Goal: Transaction & Acquisition: Download file/media

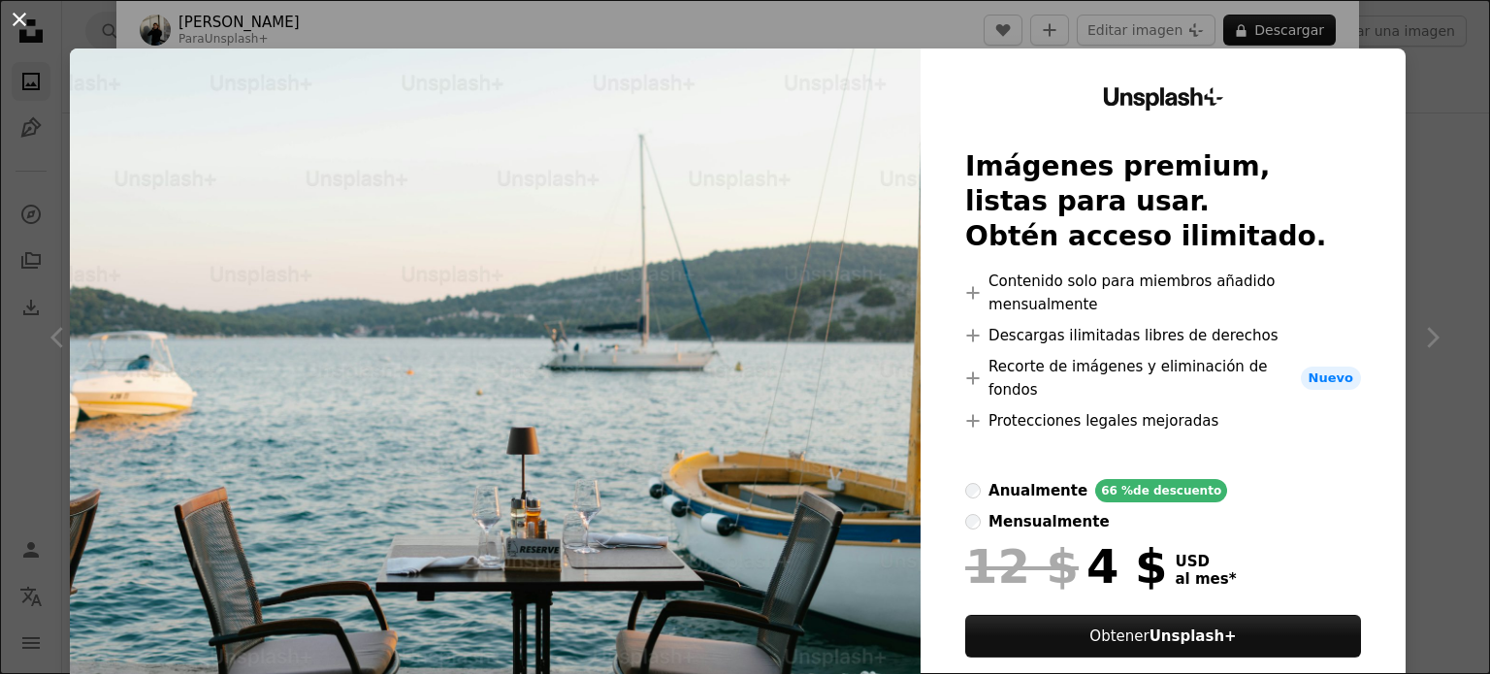
click at [31, 18] on button "An X shape" at bounding box center [19, 19] width 23 height 23
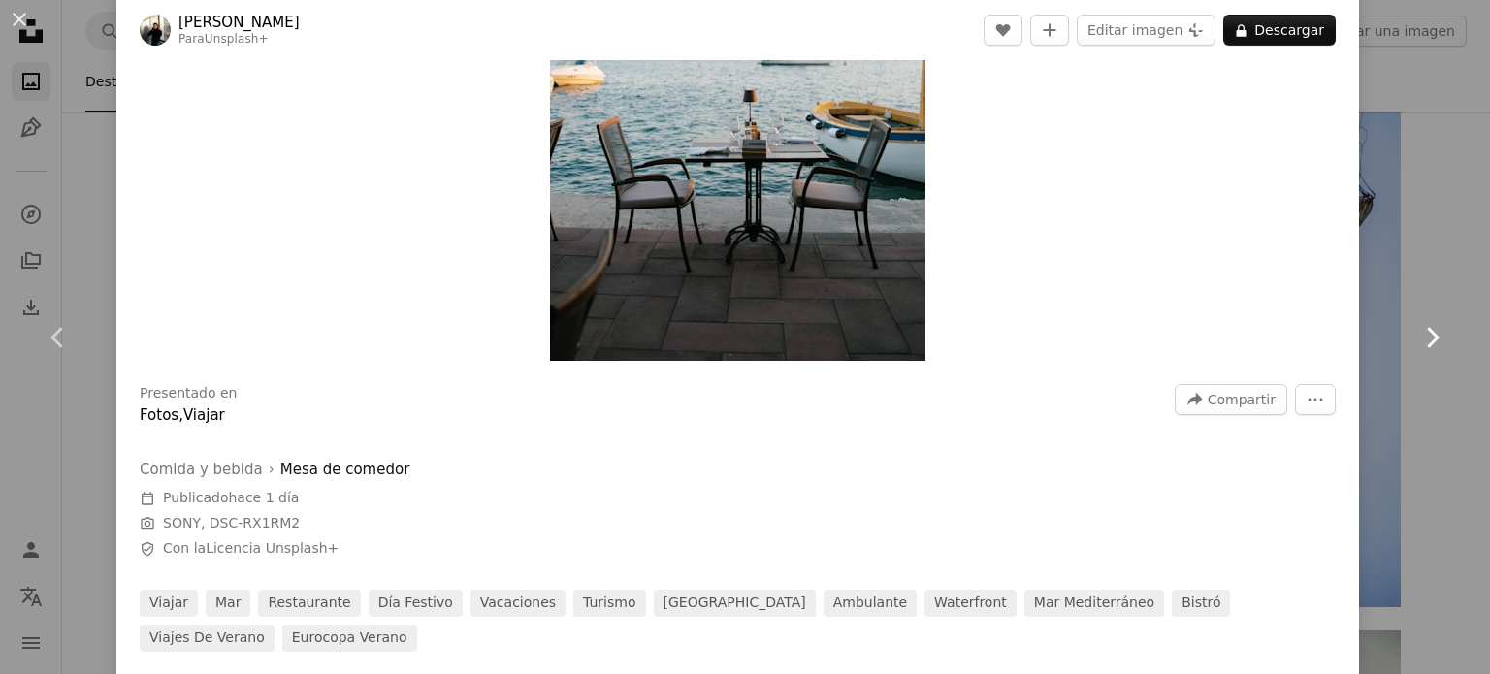
click at [1394, 247] on link "Chevron right" at bounding box center [1431, 337] width 116 height 186
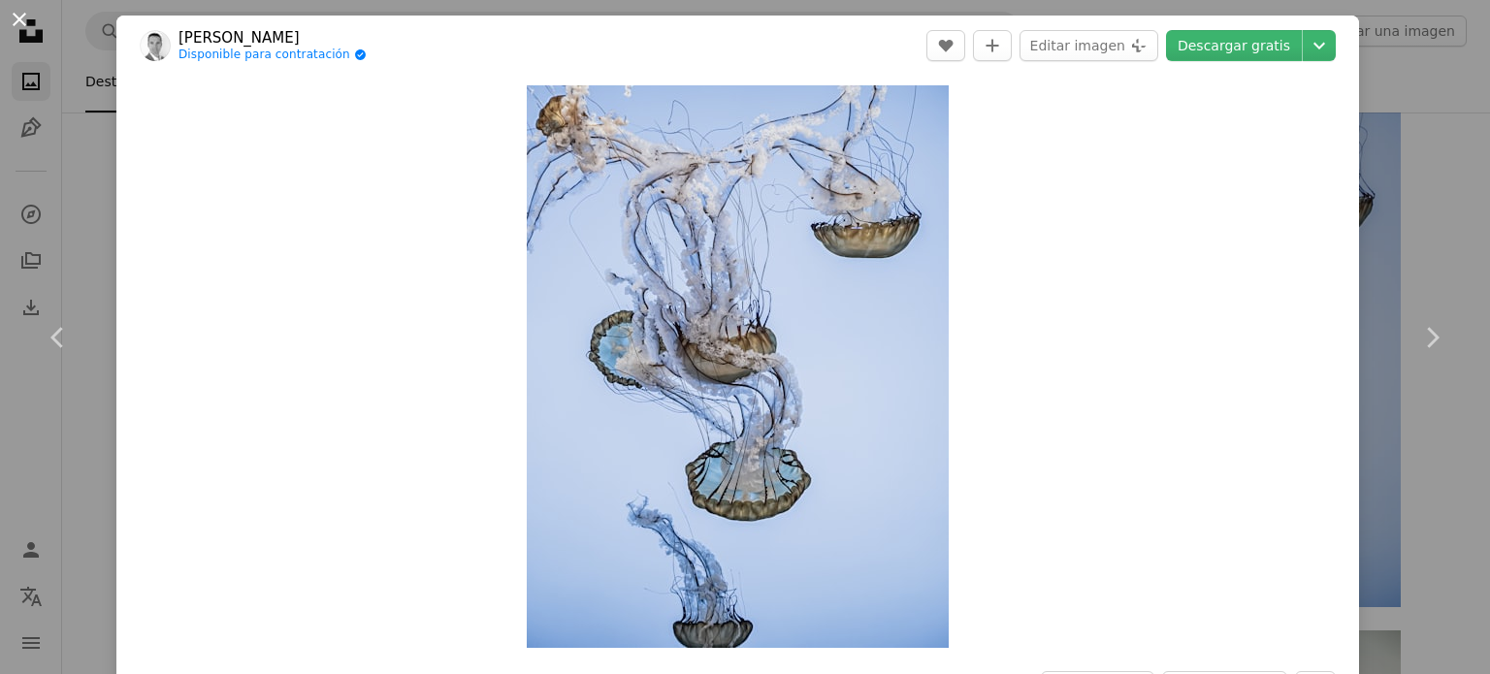
click at [9, 19] on button "An X shape" at bounding box center [19, 19] width 23 height 23
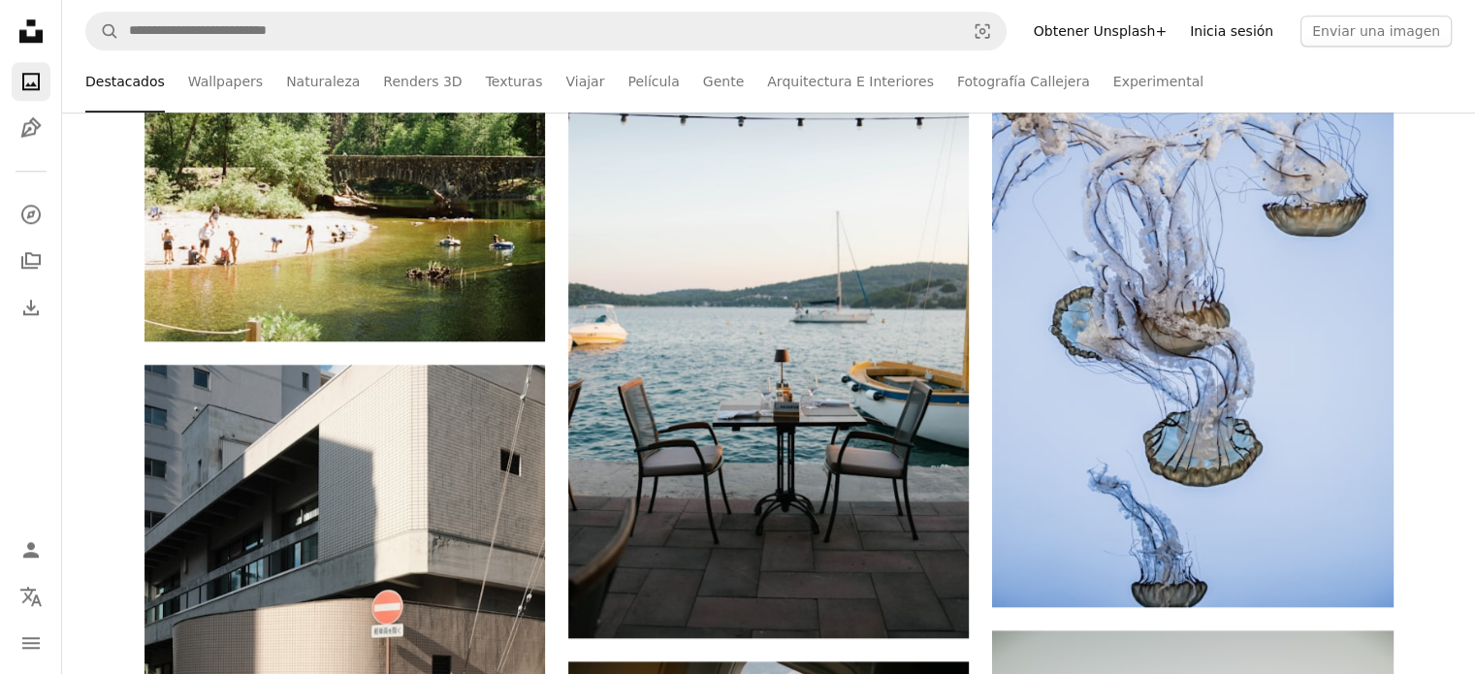
click at [1238, 27] on link "Inicia sesión" at bounding box center [1231, 31] width 107 height 31
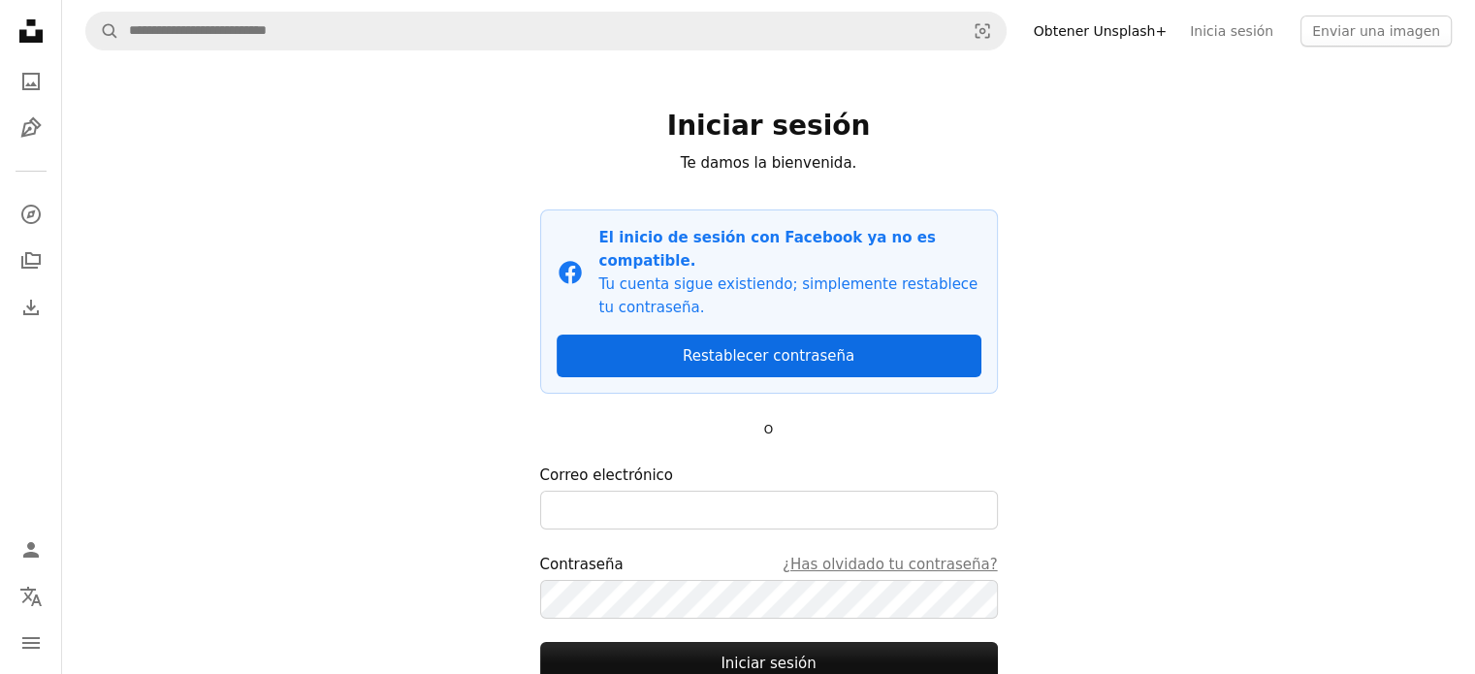
click at [725, 335] on link "Restablecer contraseña" at bounding box center [769, 356] width 425 height 43
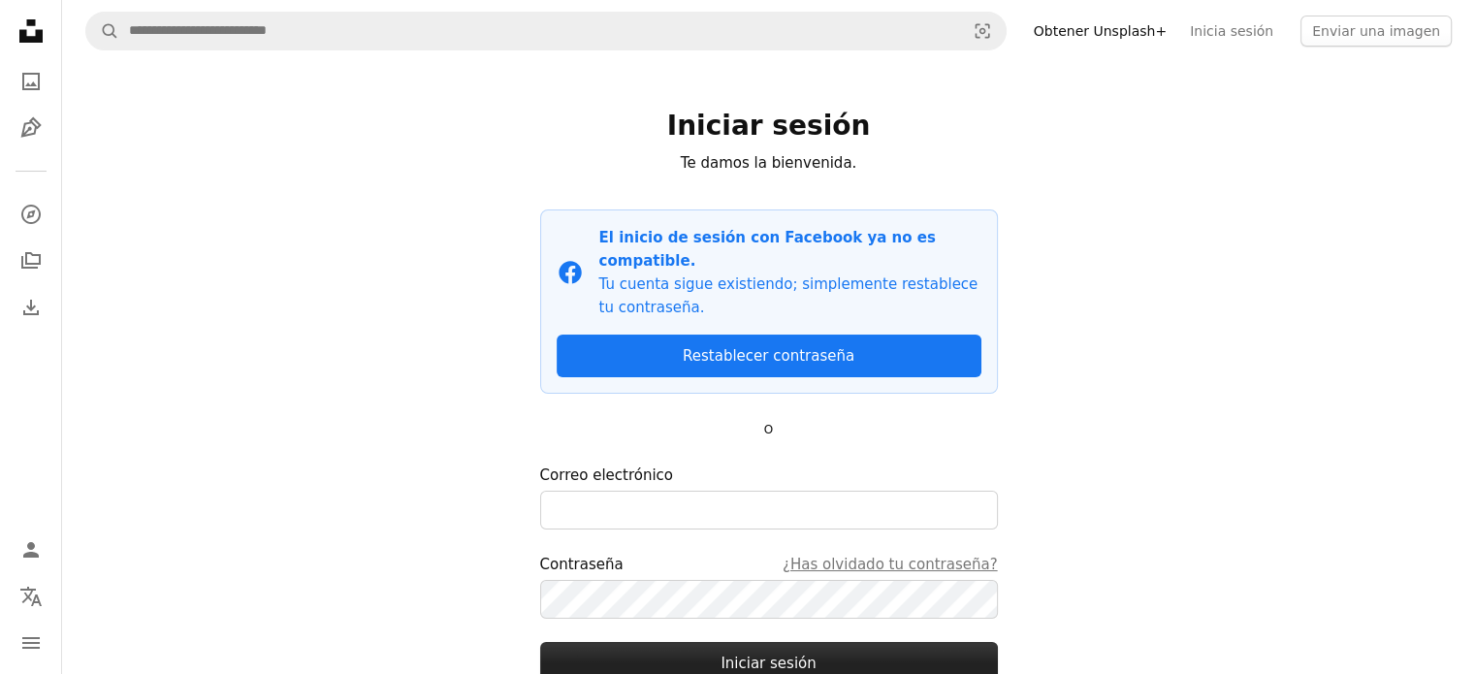
scroll to position [134, 0]
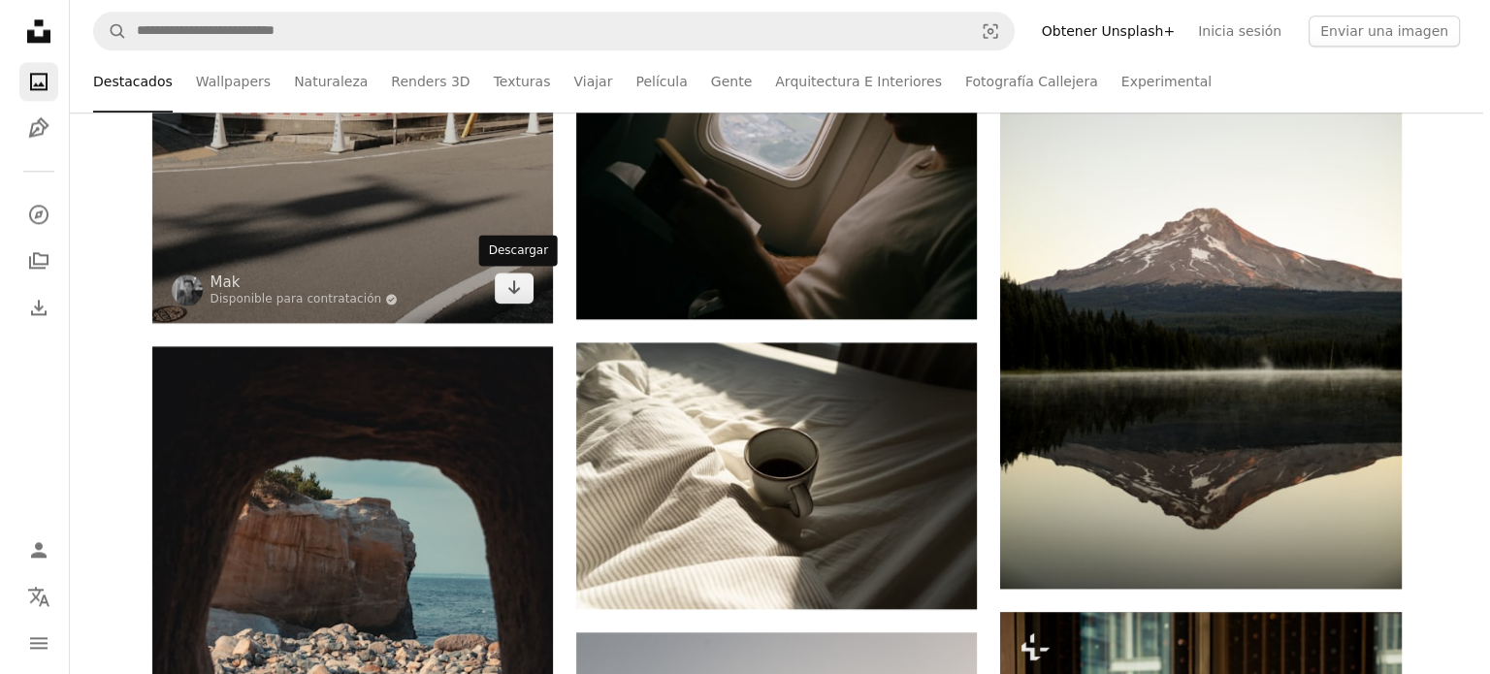
scroll to position [2622, 0]
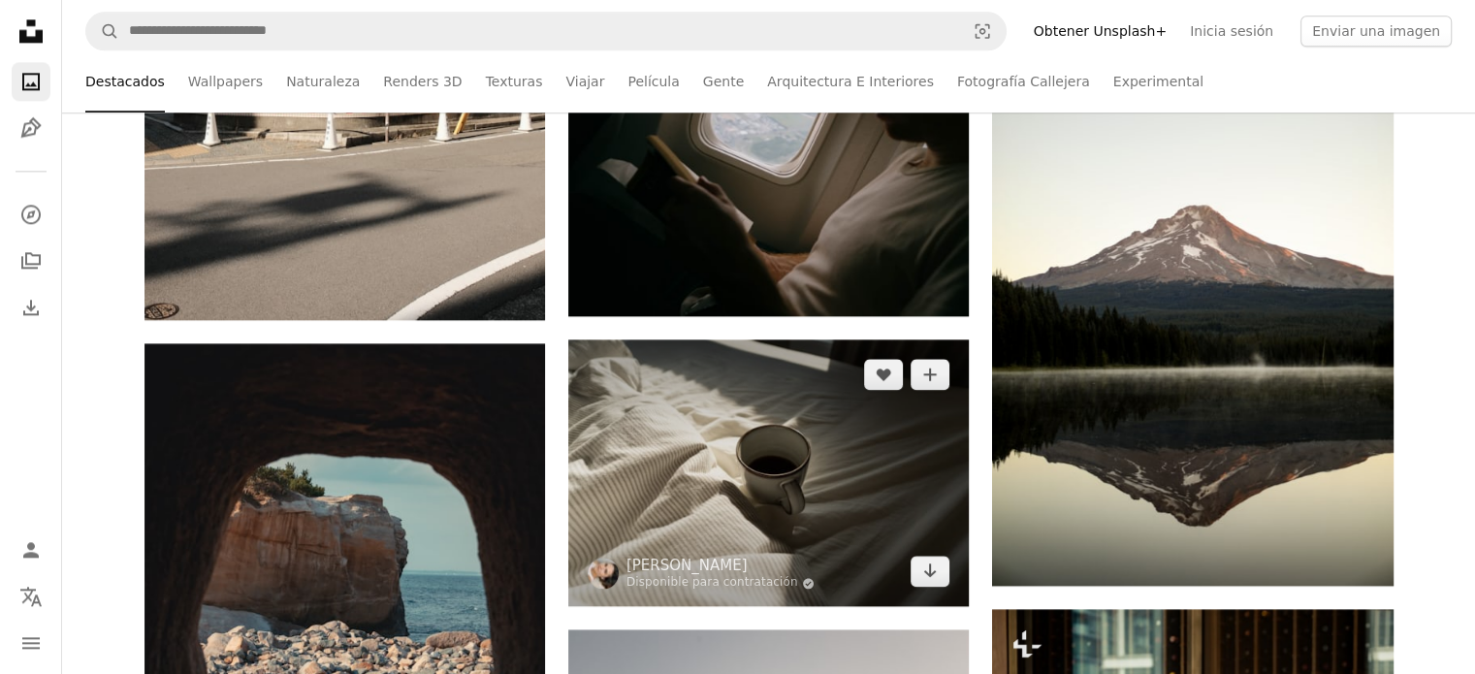
click at [685, 456] on img at bounding box center [768, 472] width 401 height 267
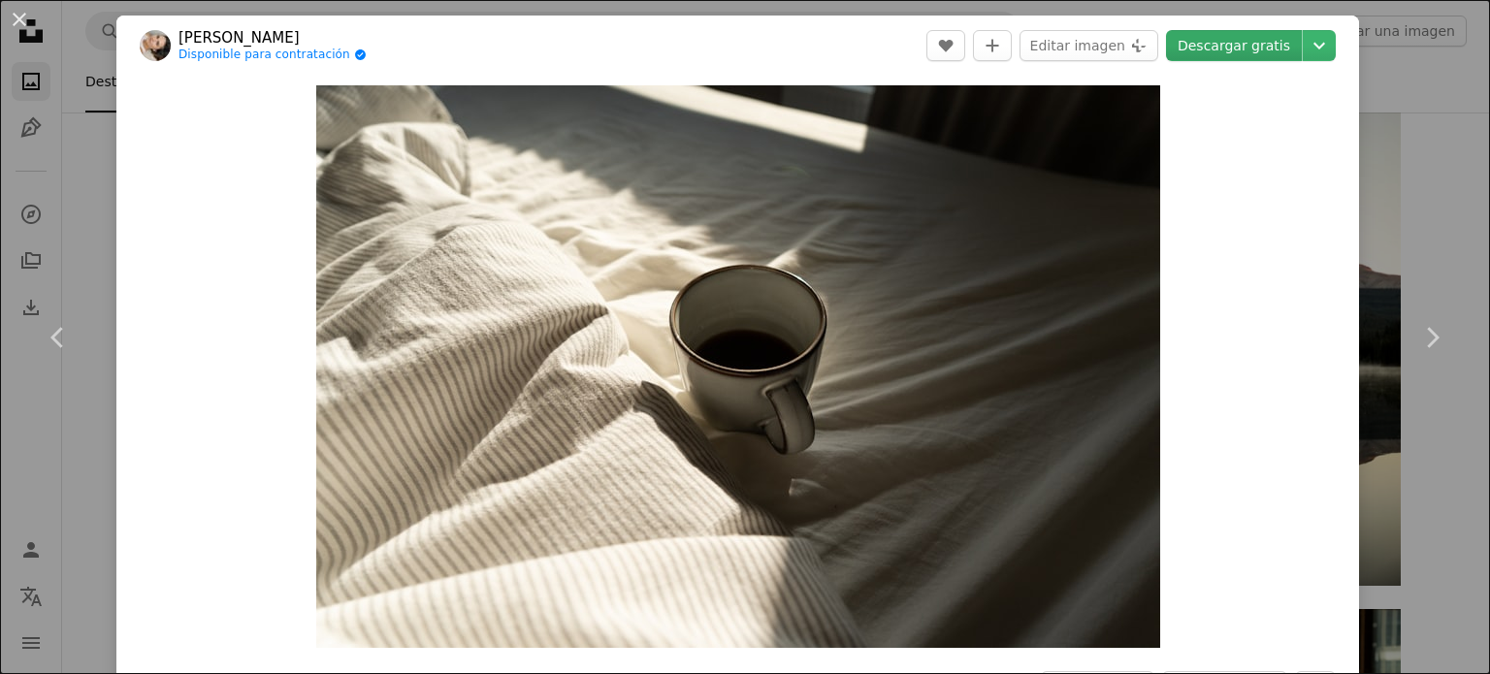
click at [1231, 49] on link "Descargar gratis" at bounding box center [1234, 45] width 136 height 31
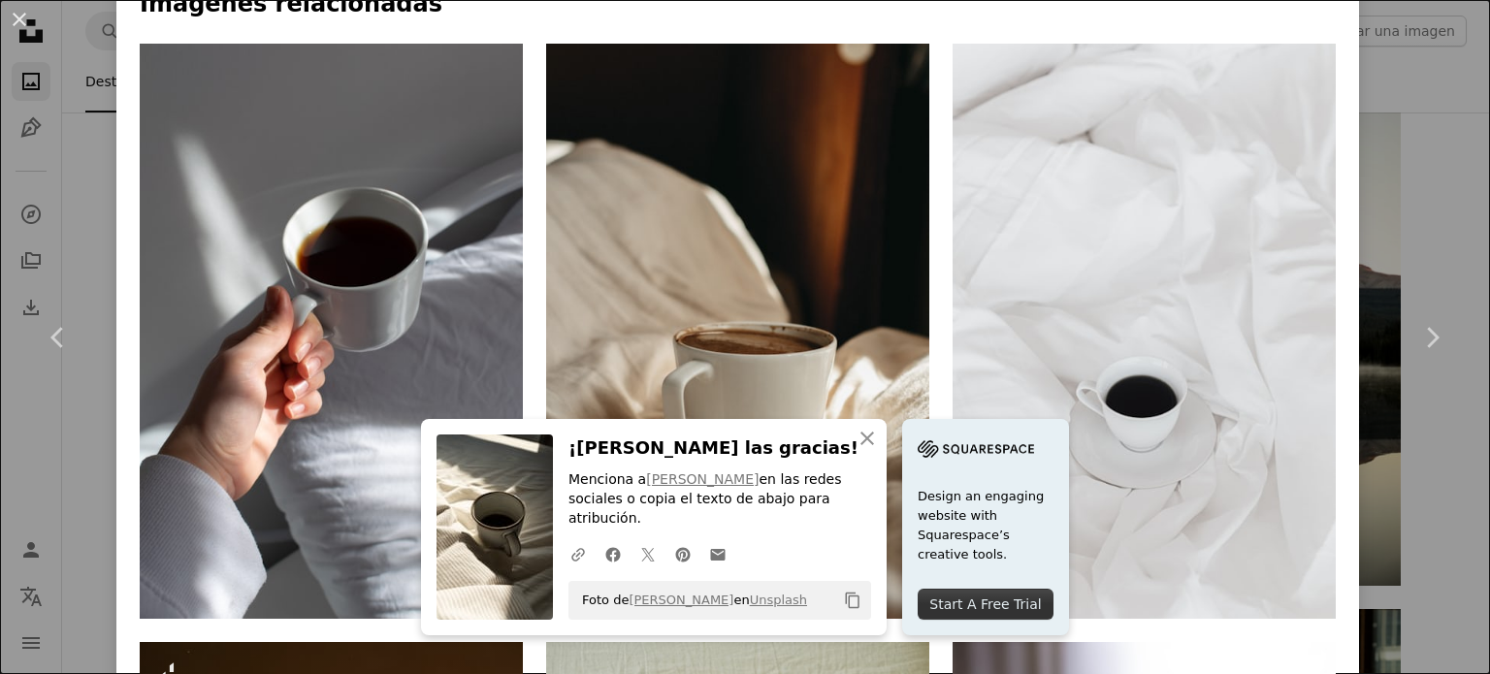
scroll to position [1327, 0]
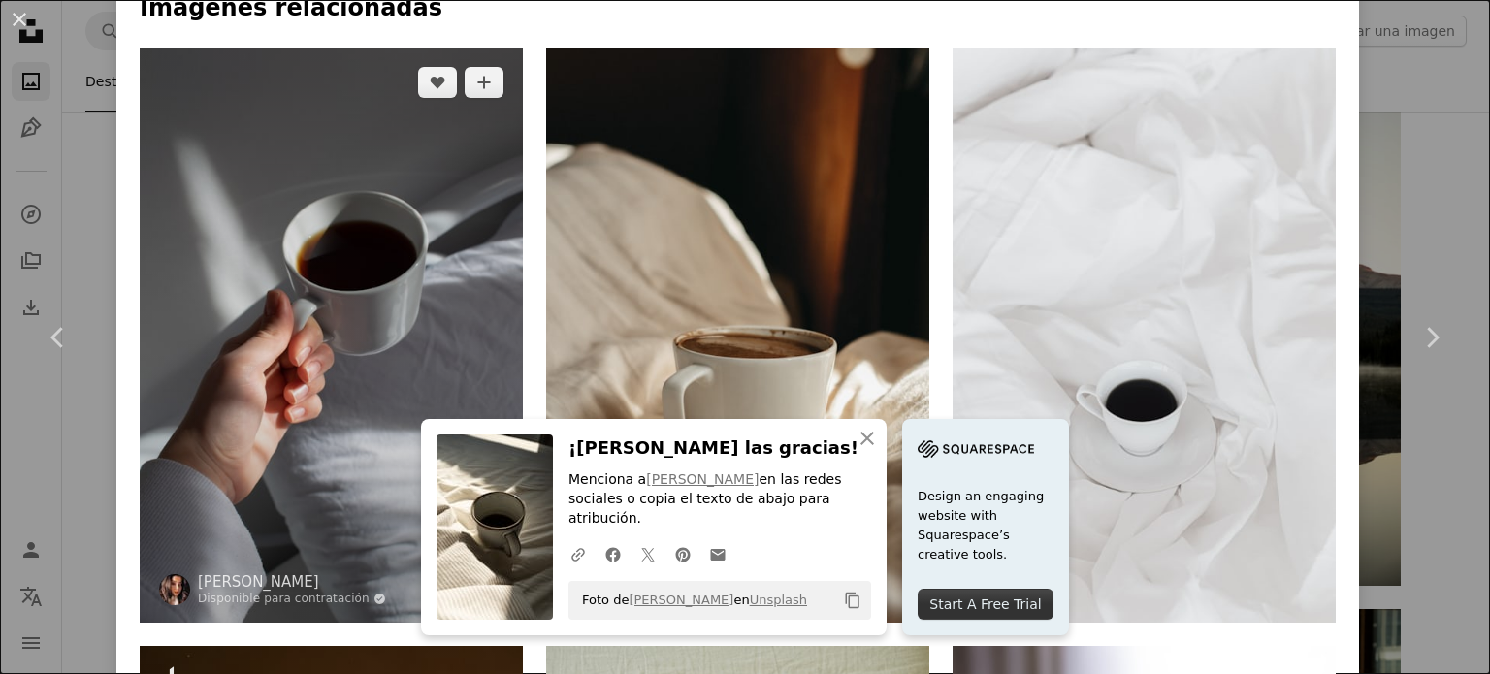
click at [446, 305] on img at bounding box center [331, 335] width 383 height 575
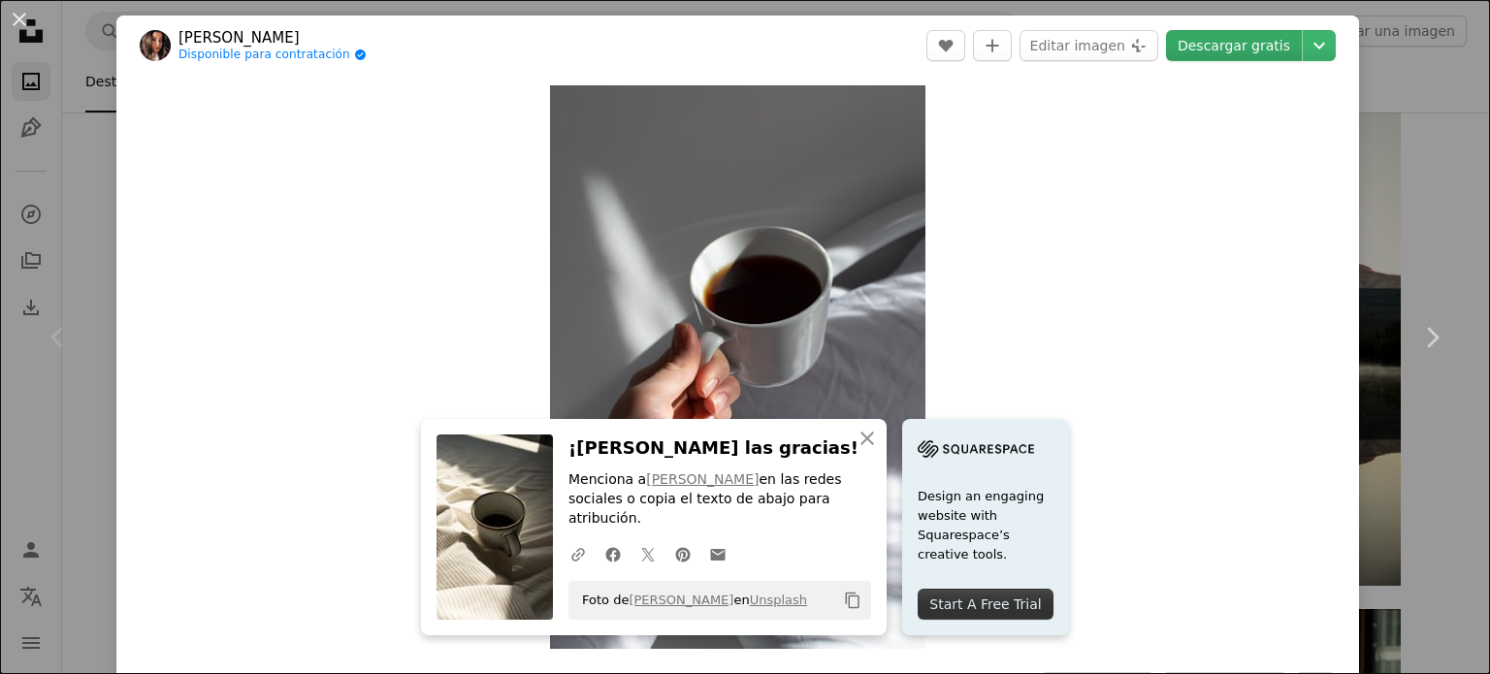
click at [1239, 46] on link "Descargar gratis" at bounding box center [1234, 45] width 136 height 31
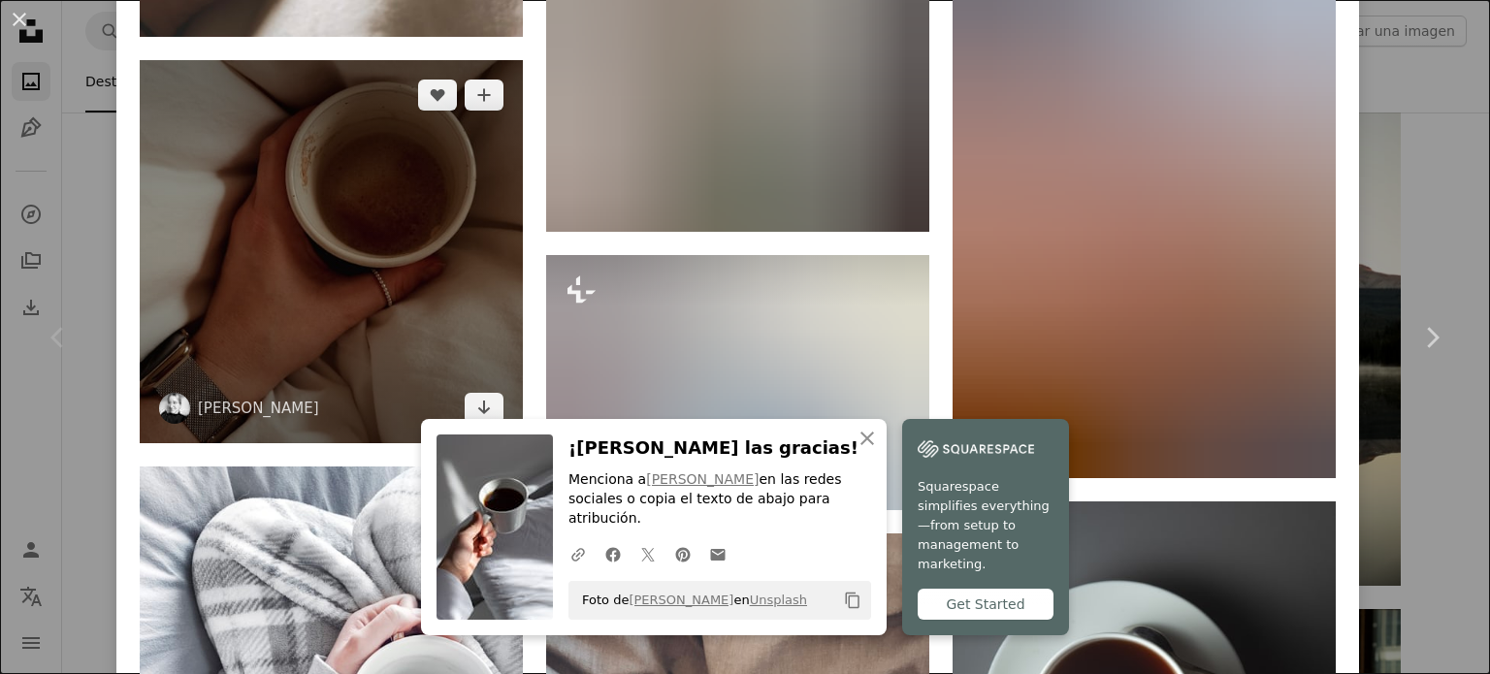
scroll to position [4232, 0]
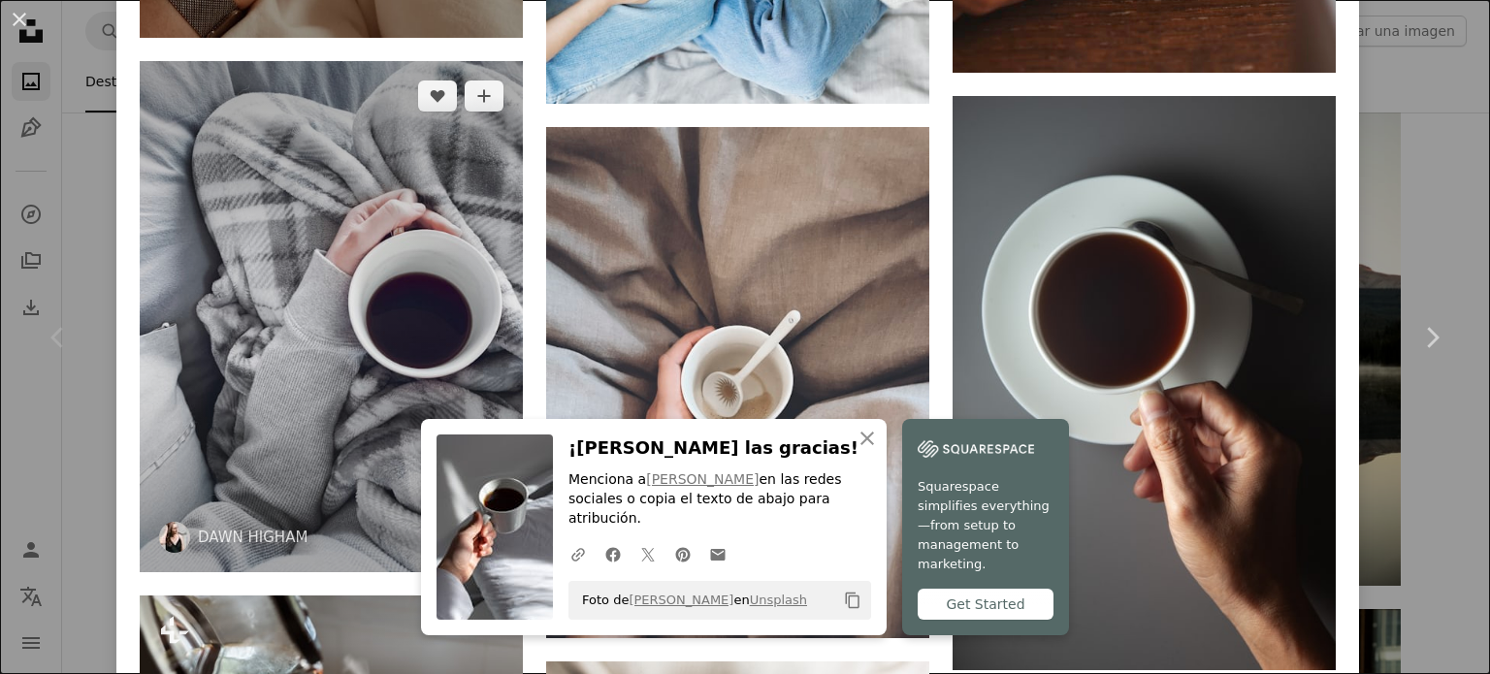
click at [415, 414] on img at bounding box center [331, 316] width 383 height 511
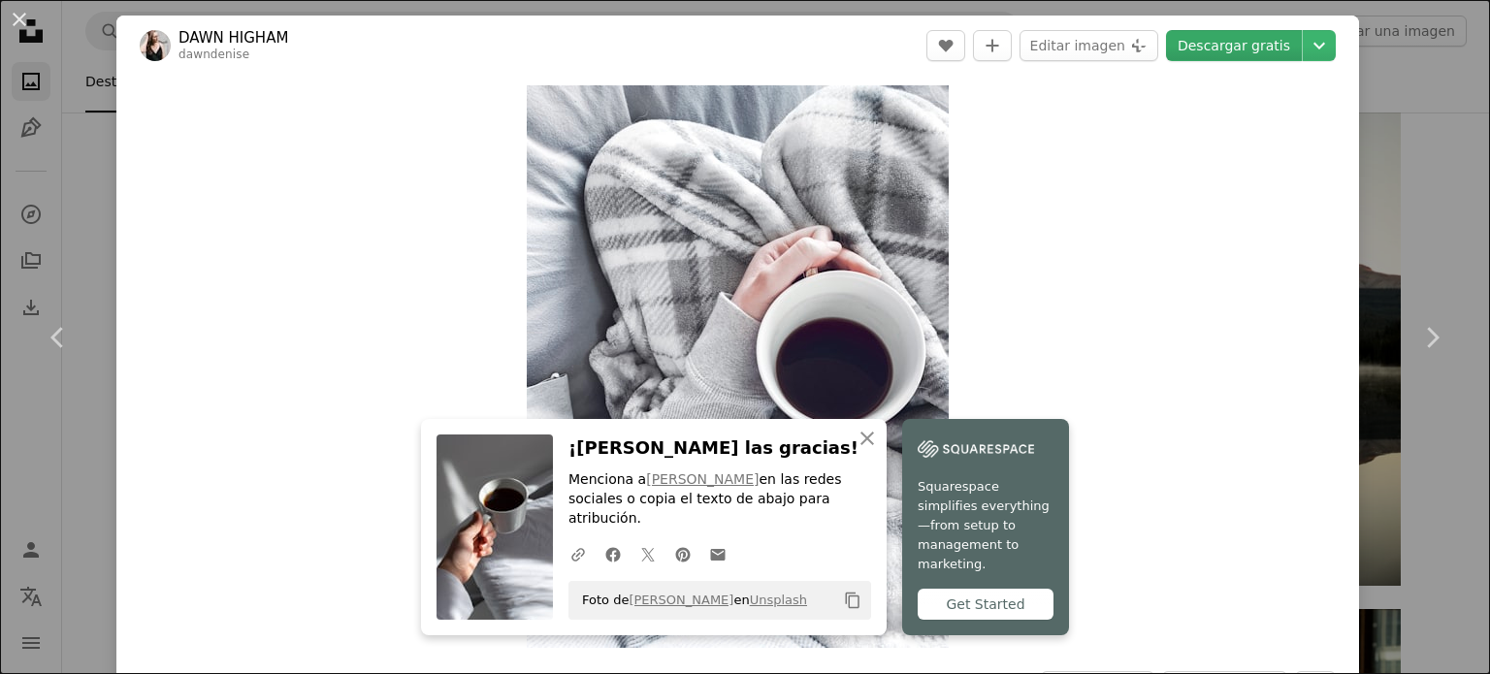
click at [1257, 54] on link "Descargar gratis" at bounding box center [1234, 45] width 136 height 31
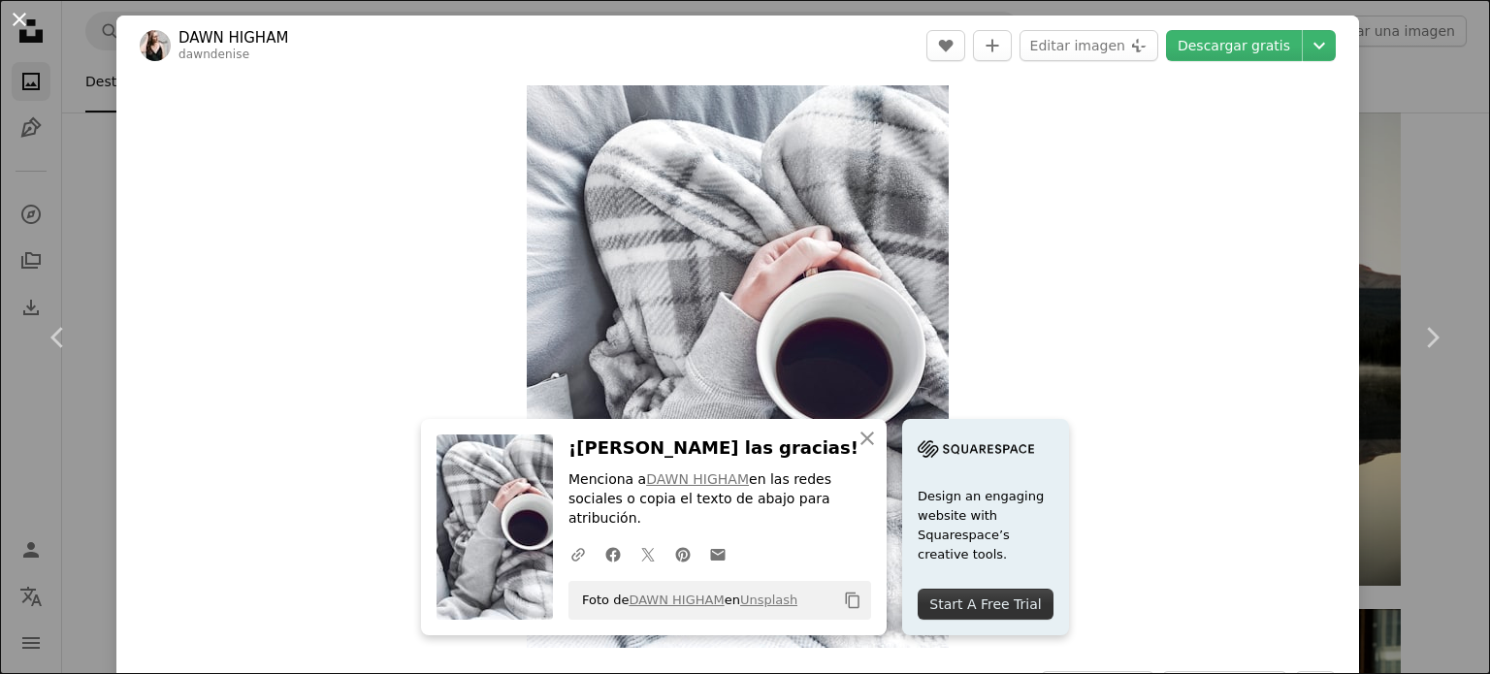
click at [8, 18] on button "An X shape" at bounding box center [19, 19] width 23 height 23
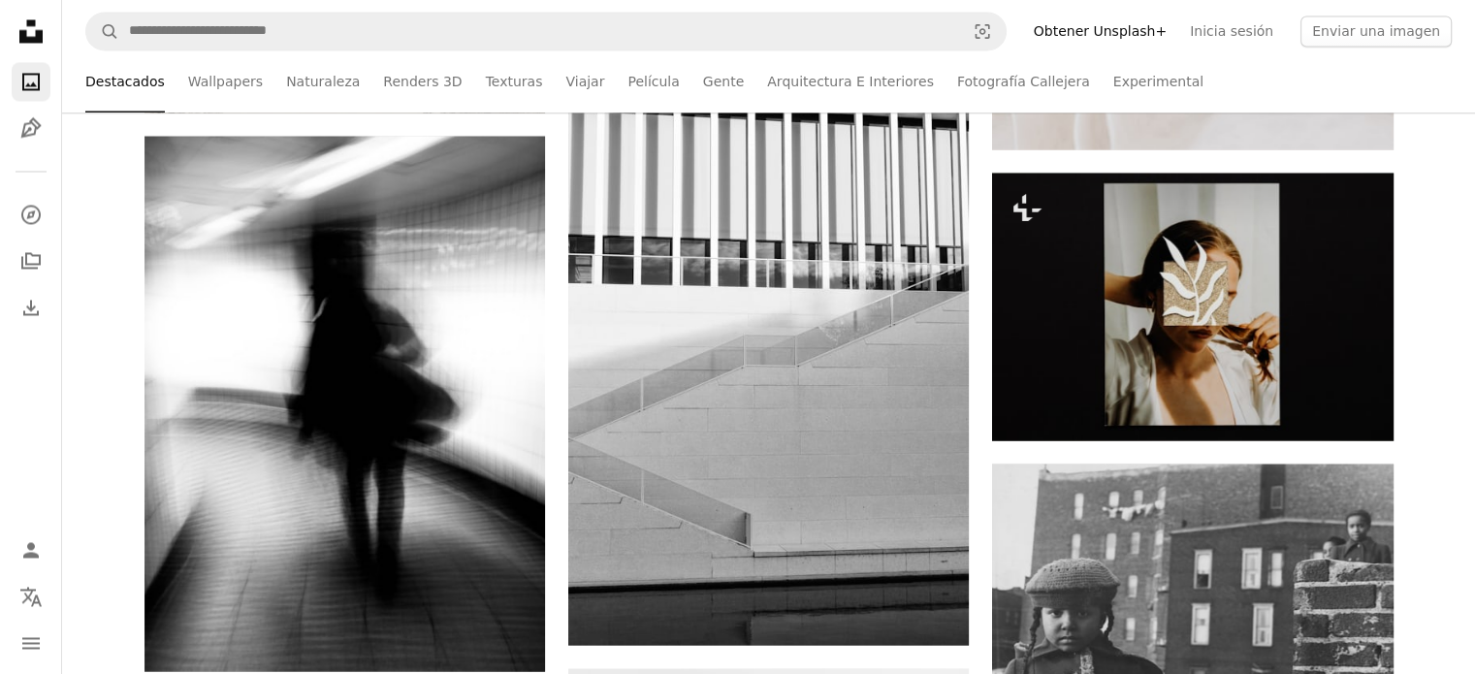
scroll to position [10894, 0]
